Goal: Navigation & Orientation: Find specific page/section

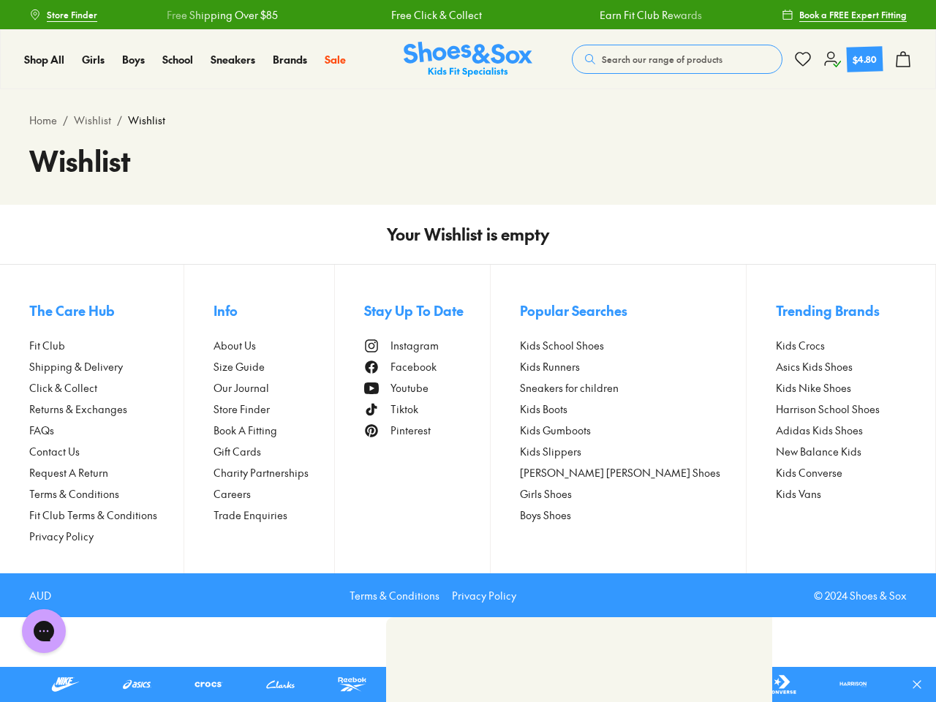
click at [464, 309] on span "Stay Up To Date" at bounding box center [413, 311] width 99 height 20
click at [764, 15] on div "Free Shipping Over $85" at bounding box center [865, 14] width 203 height 15
click at [923, 685] on icon at bounding box center [917, 684] width 15 height 15
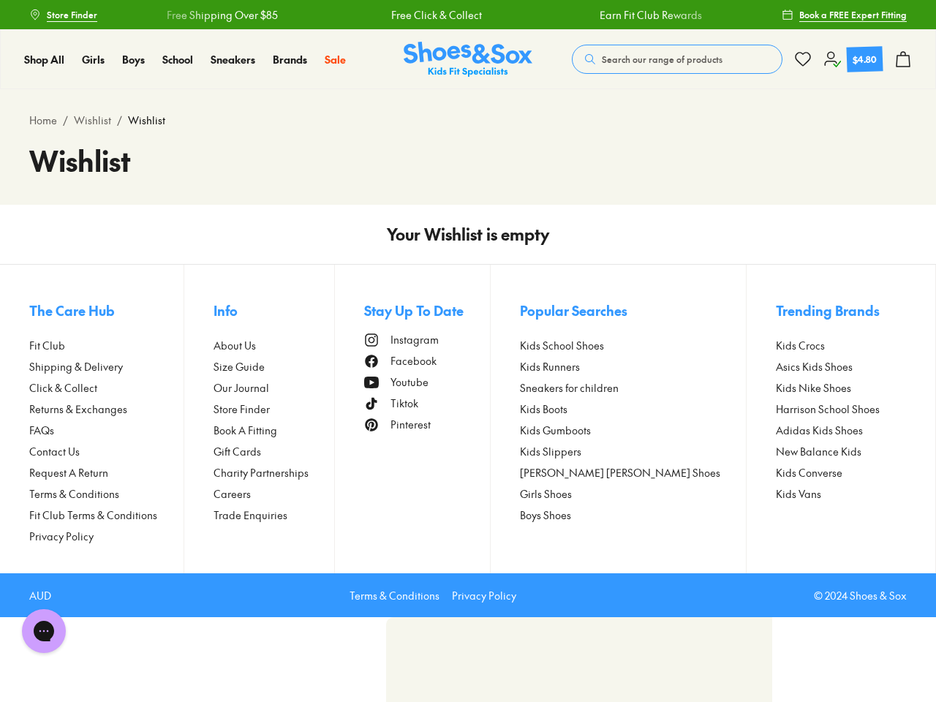
click at [677, 59] on span "Search our range of products" at bounding box center [662, 59] width 121 height 13
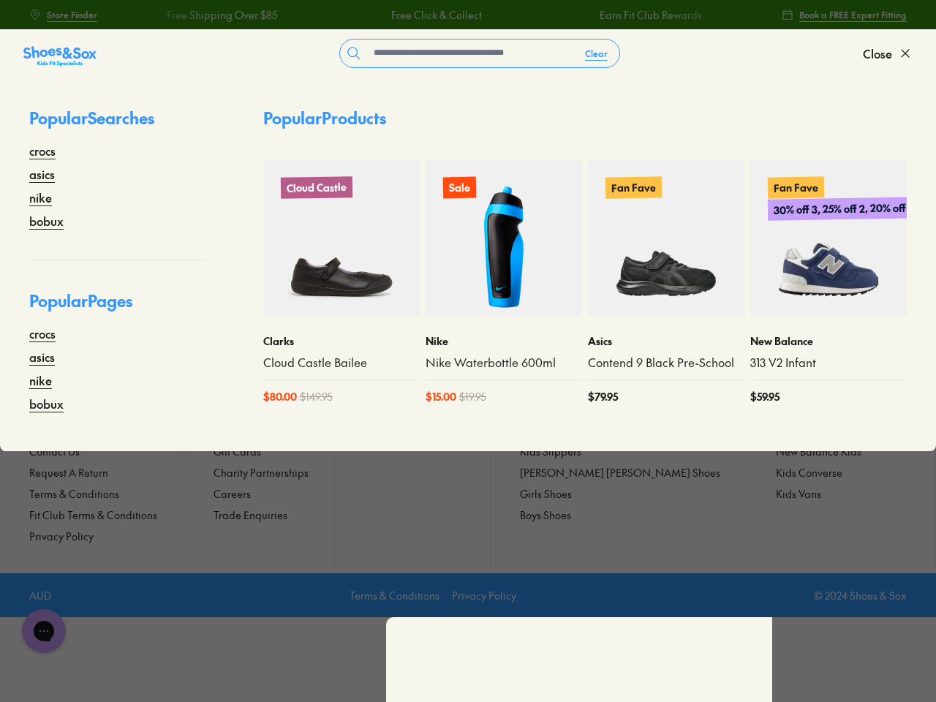
click at [888, 53] on span "Close" at bounding box center [877, 54] width 29 height 18
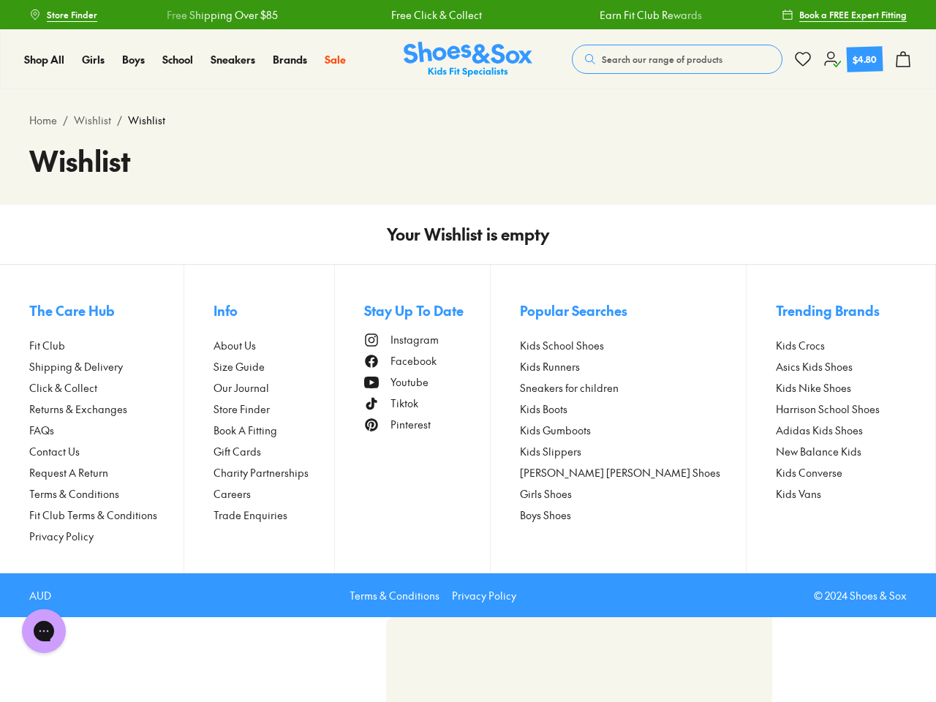
click at [903, 59] on icon at bounding box center [903, 59] width 18 height 18
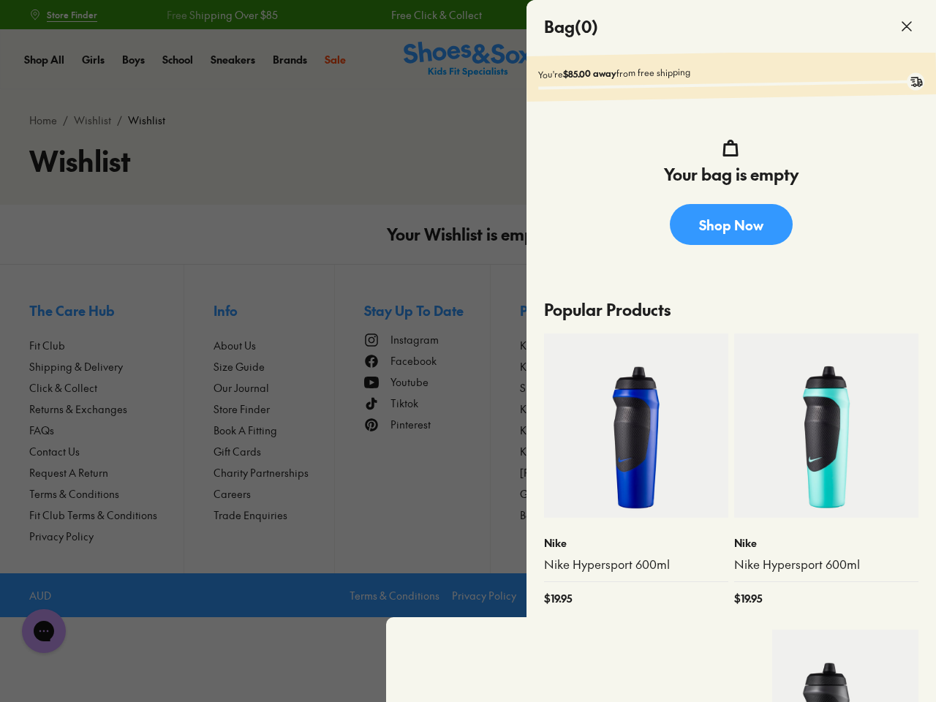
click at [115, 310] on div at bounding box center [468, 351] width 936 height 702
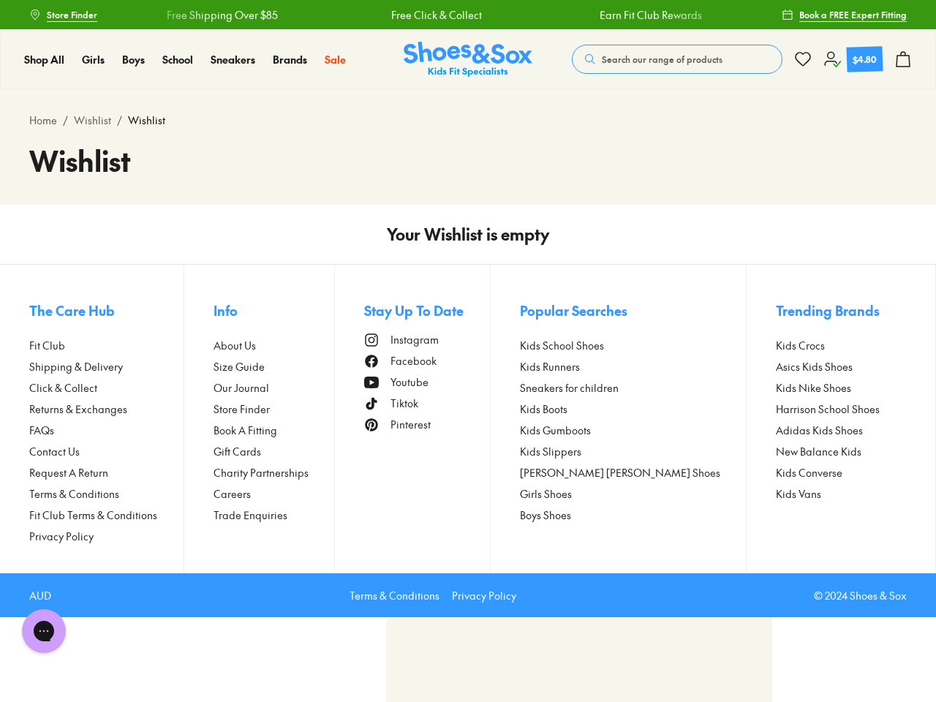
click at [300, 310] on button "Info" at bounding box center [274, 310] width 121 height 32
